Goal: Transaction & Acquisition: Download file/media

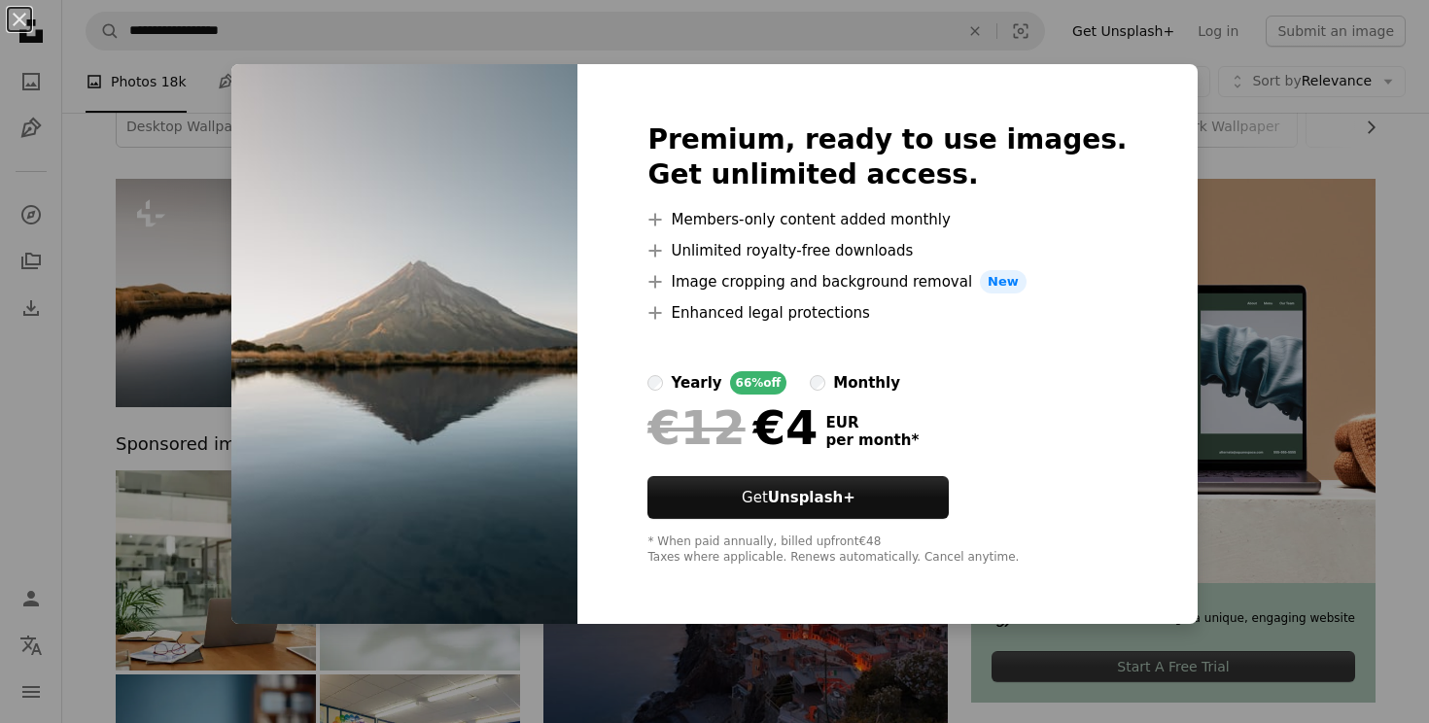
scroll to position [88, 0]
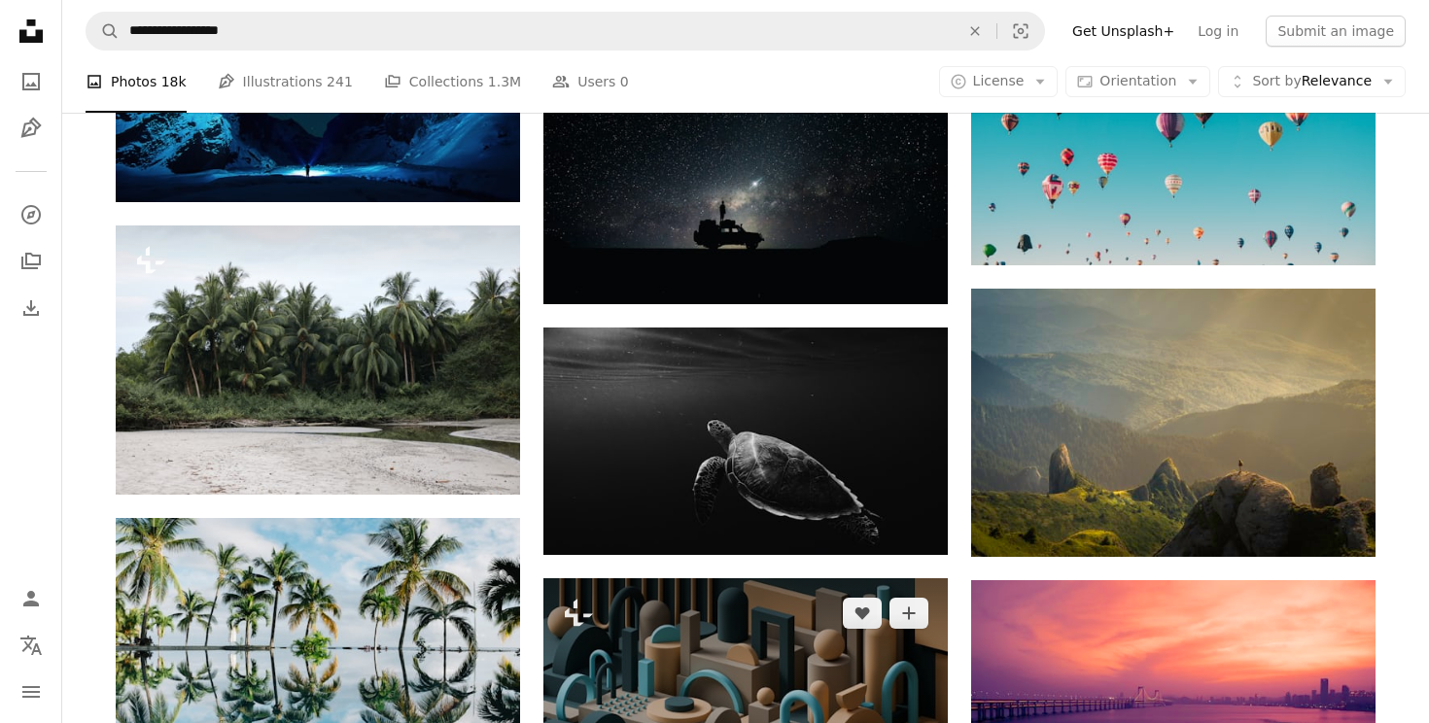
scroll to position [1108, 0]
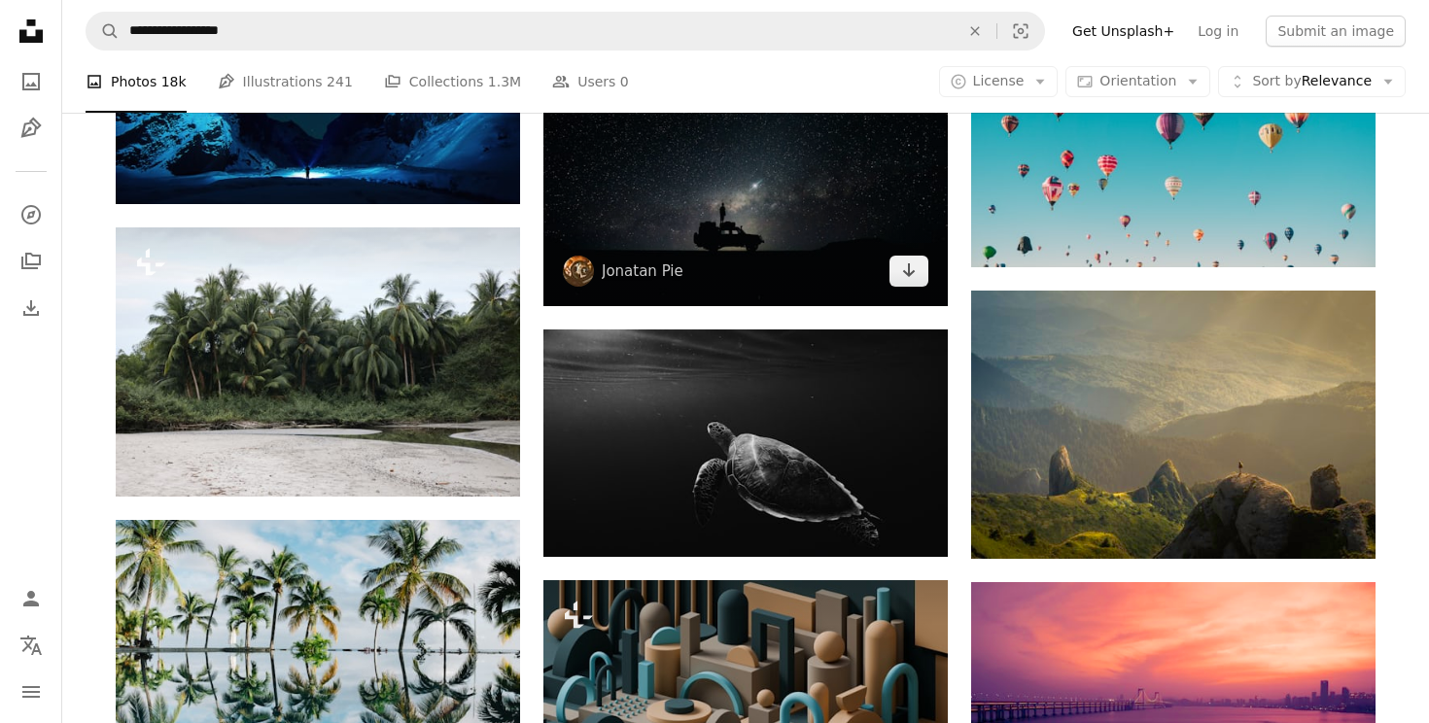
click at [776, 185] on img at bounding box center [745, 171] width 404 height 270
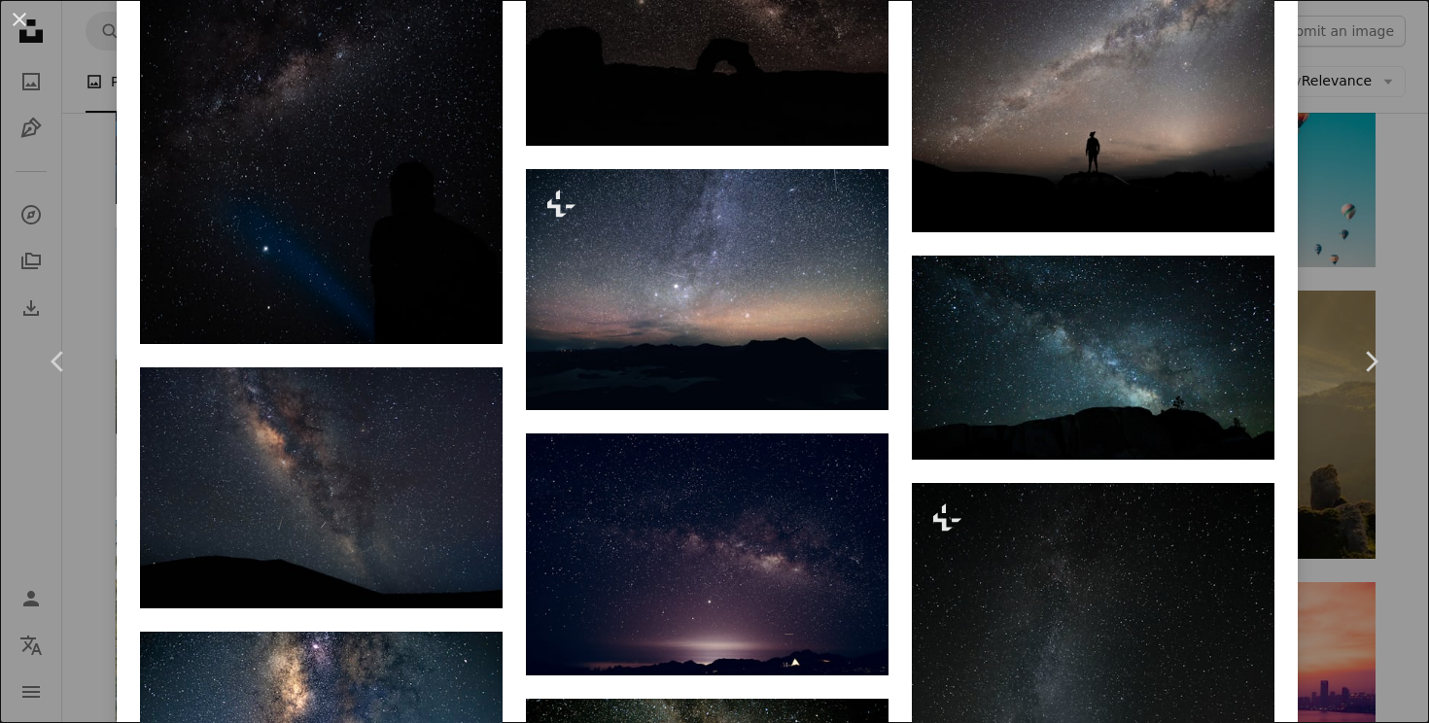
scroll to position [2557, 0]
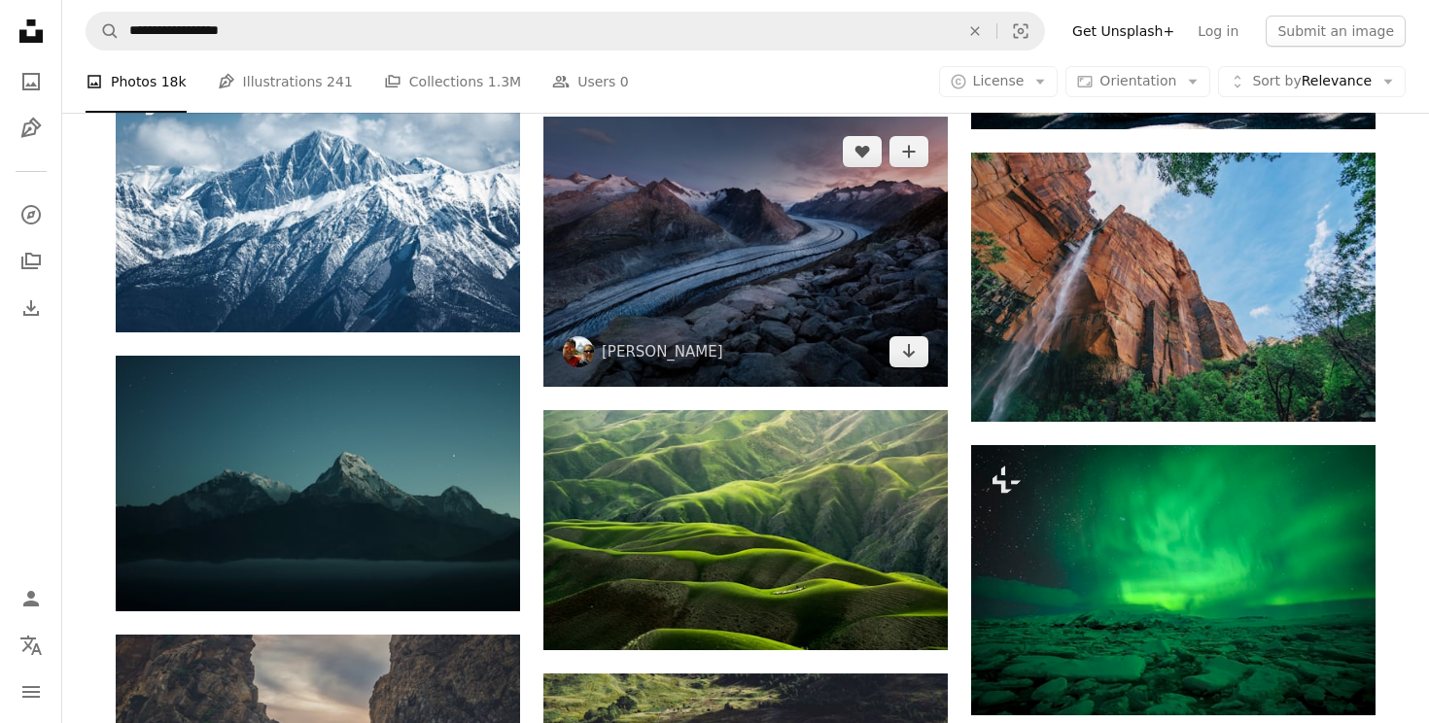
scroll to position [3272, 0]
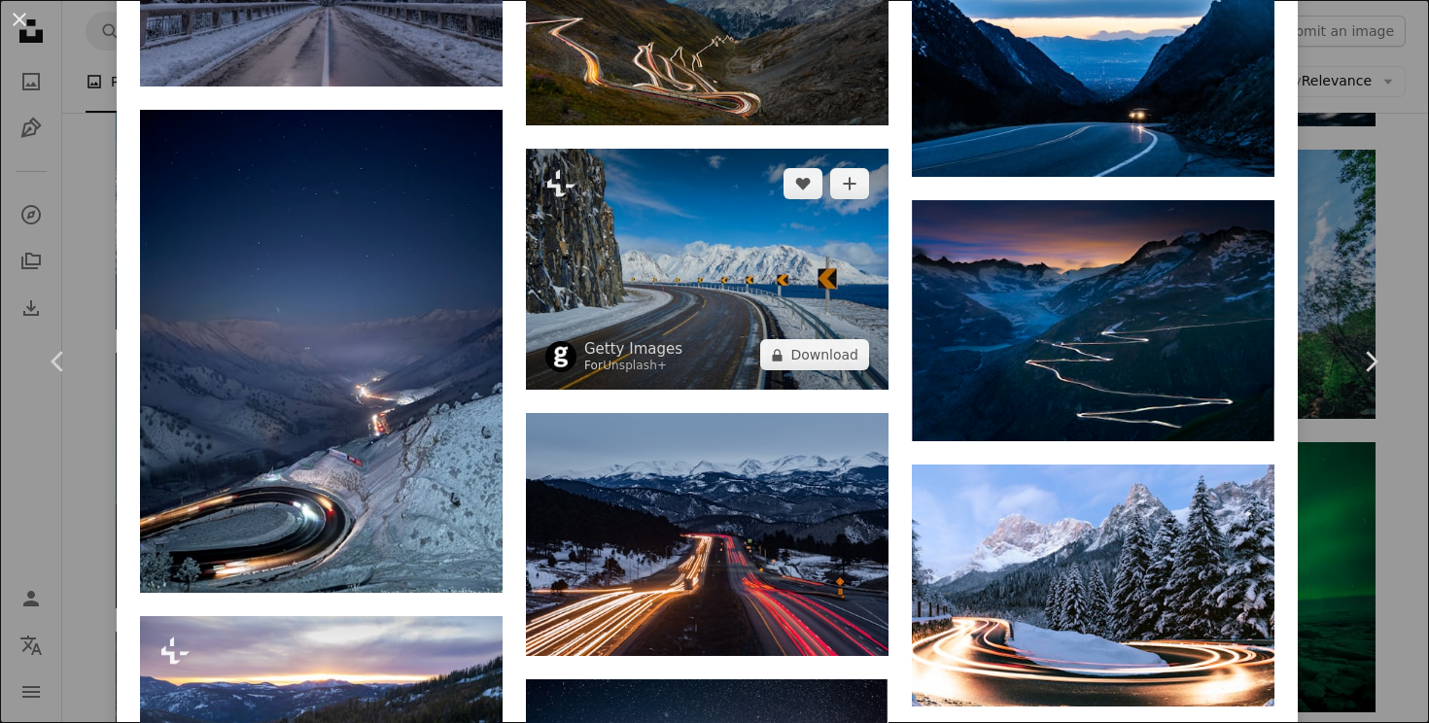
scroll to position [2551, 0]
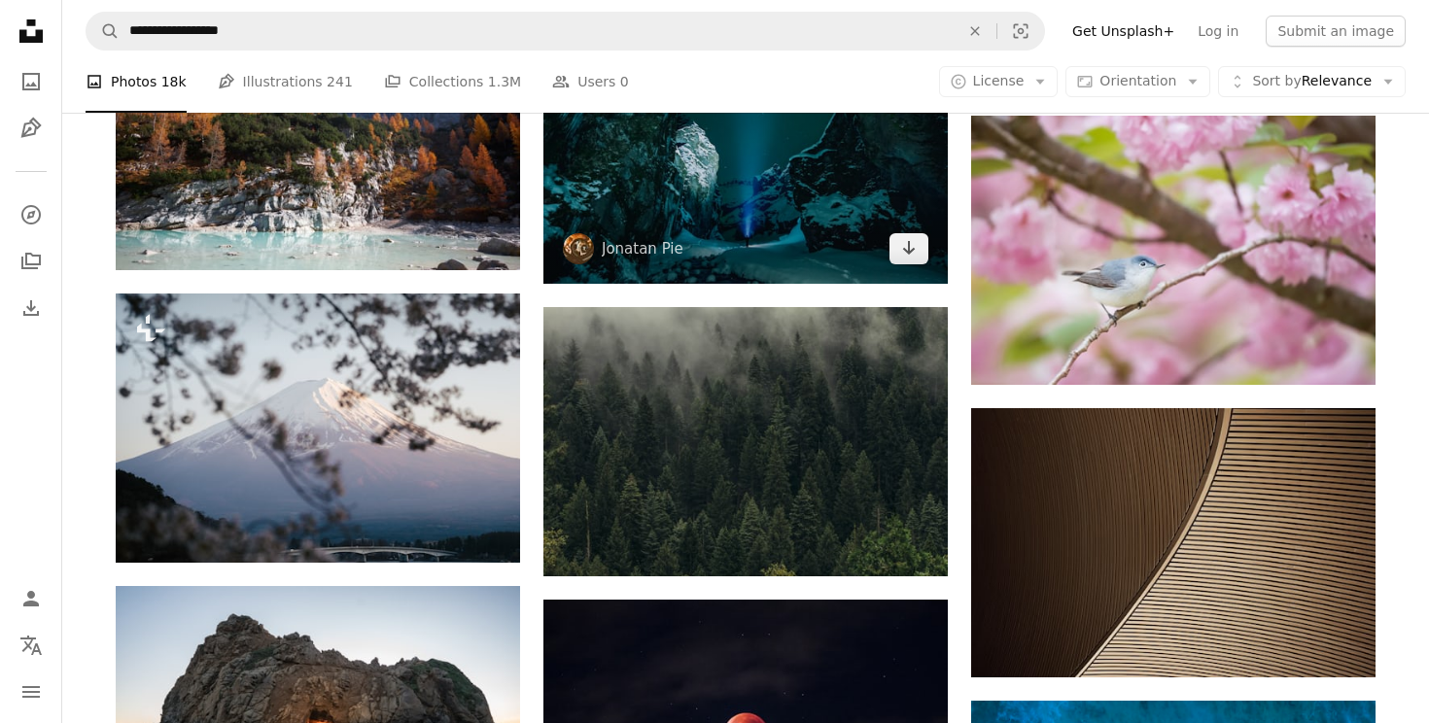
scroll to position [7114, 0]
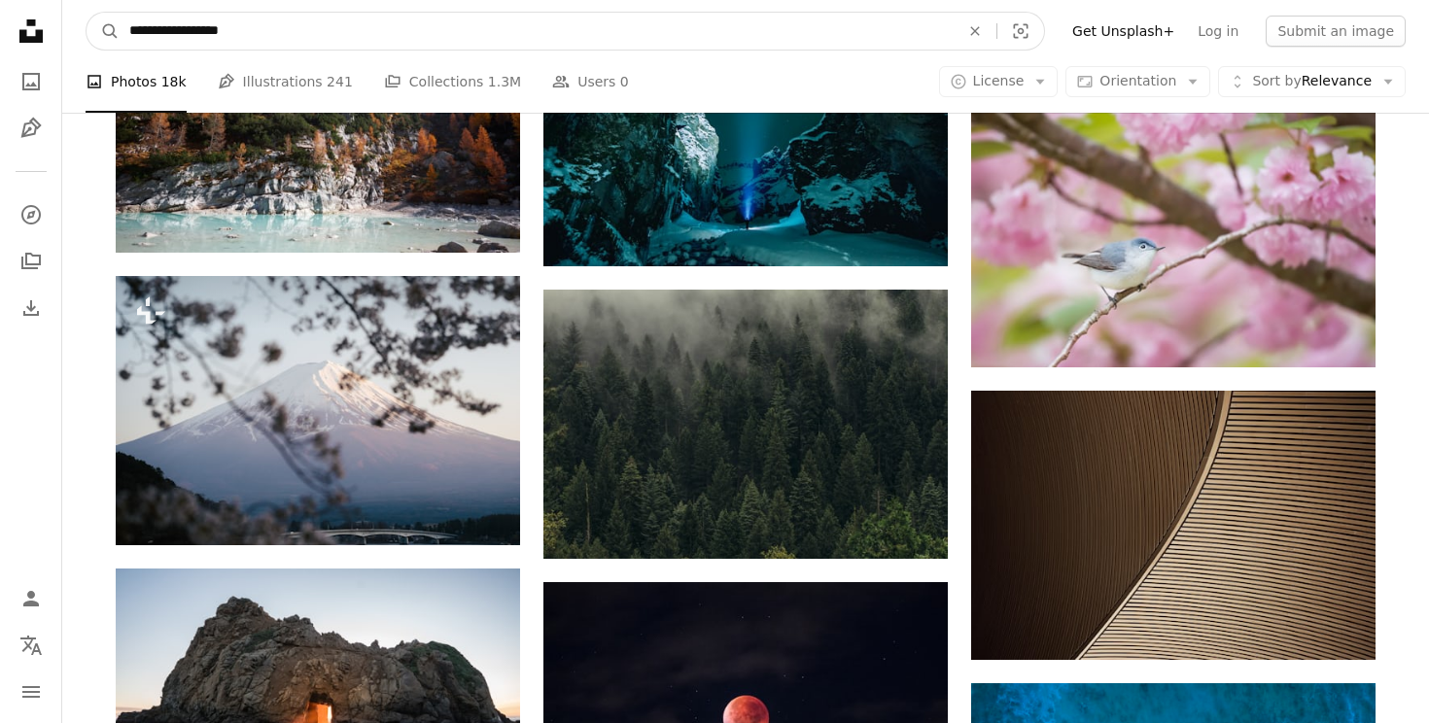
click at [573, 25] on input "**********" at bounding box center [537, 31] width 834 height 37
type input "**********"
click at [103, 31] on button "A magnifying glass" at bounding box center [103, 31] width 33 height 37
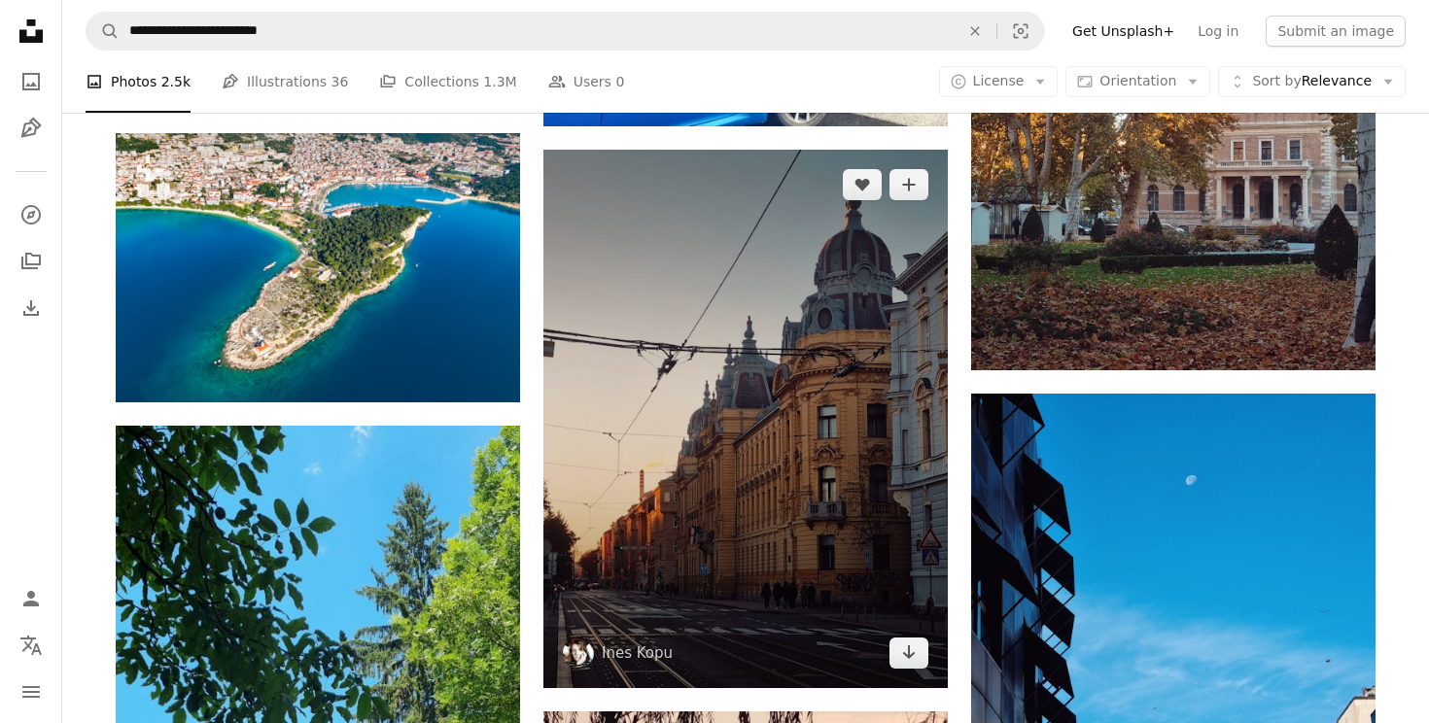
scroll to position [6118, 0]
